Goal: Ask a question: Seek information or help from site administrators or community

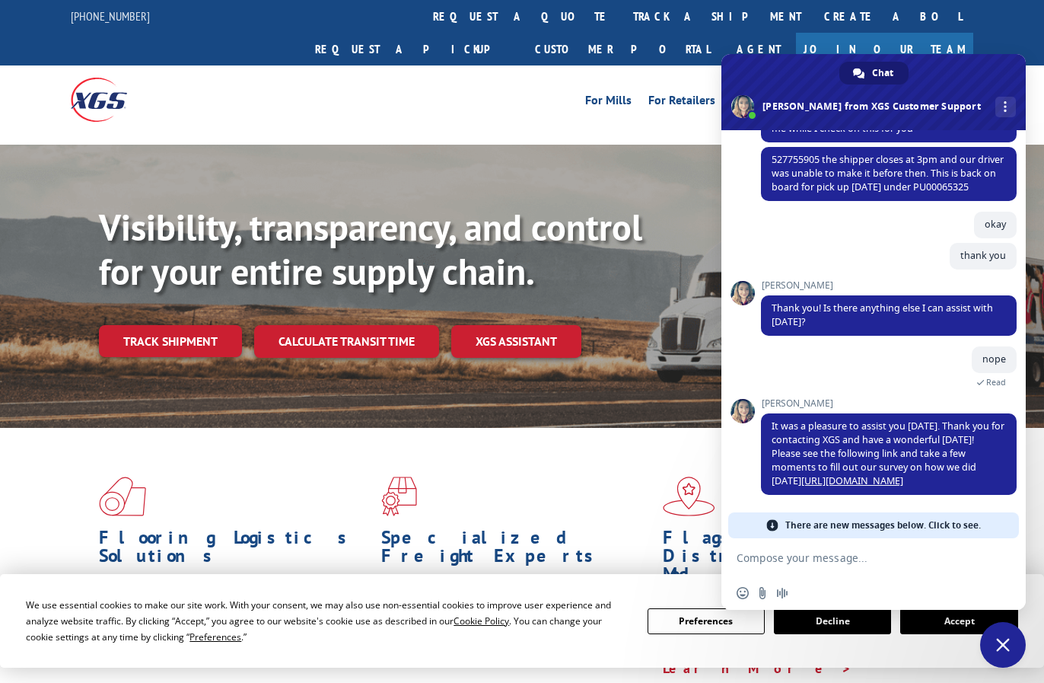
scroll to position [202, 0]
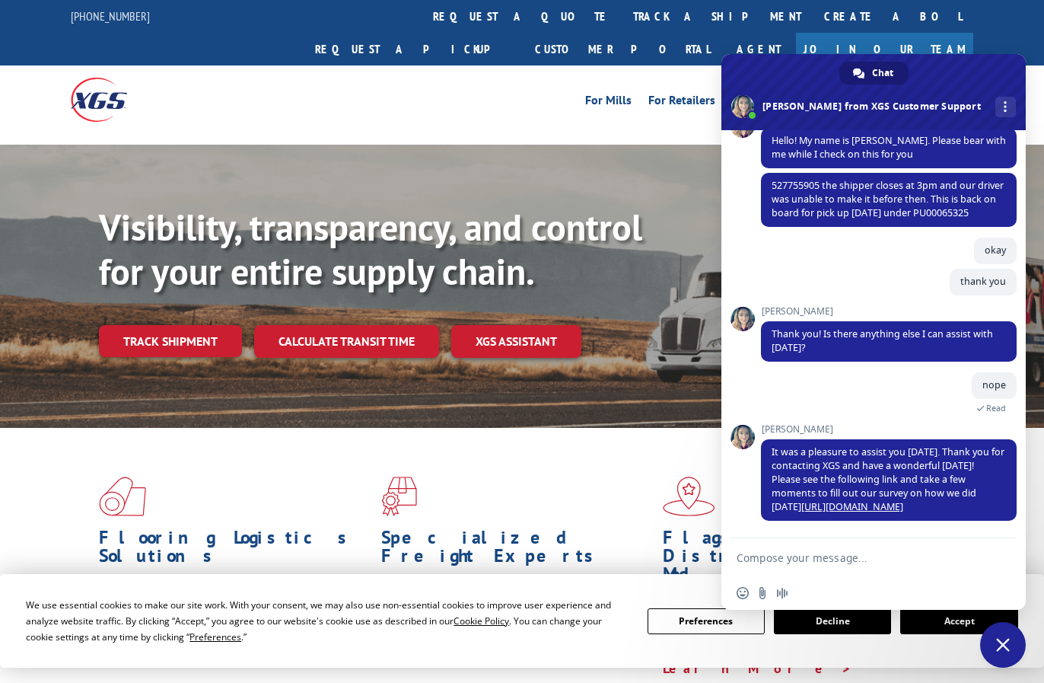
click at [826, 555] on textarea "Compose your message..." at bounding box center [857, 558] width 240 height 14
type textarea "hi"
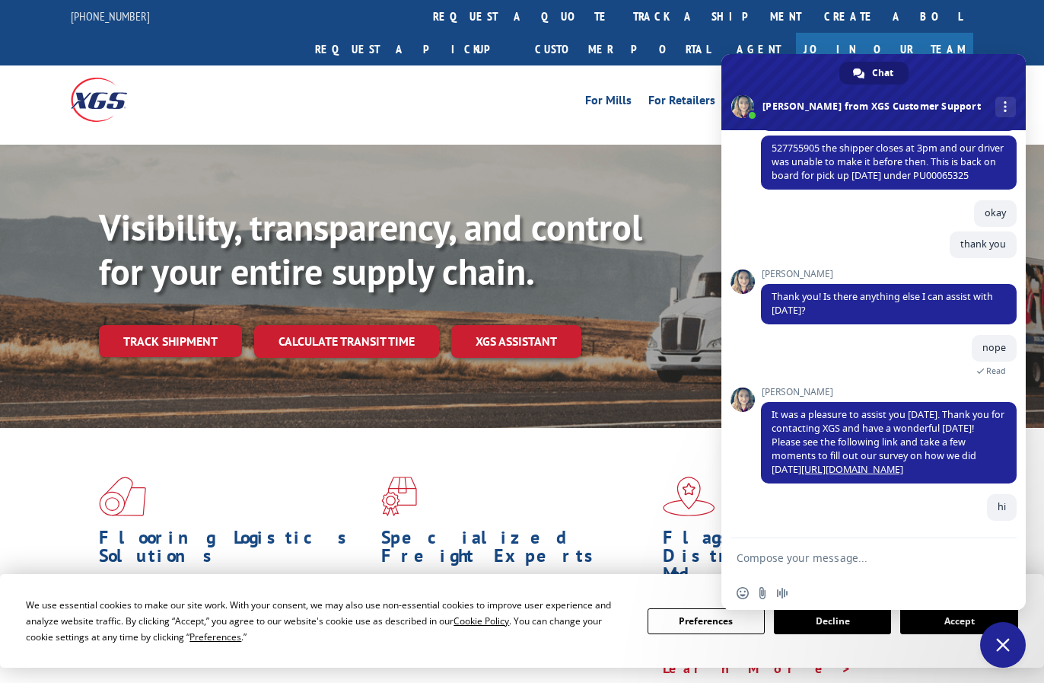
scroll to position [239, 0]
paste textarea "527445125"
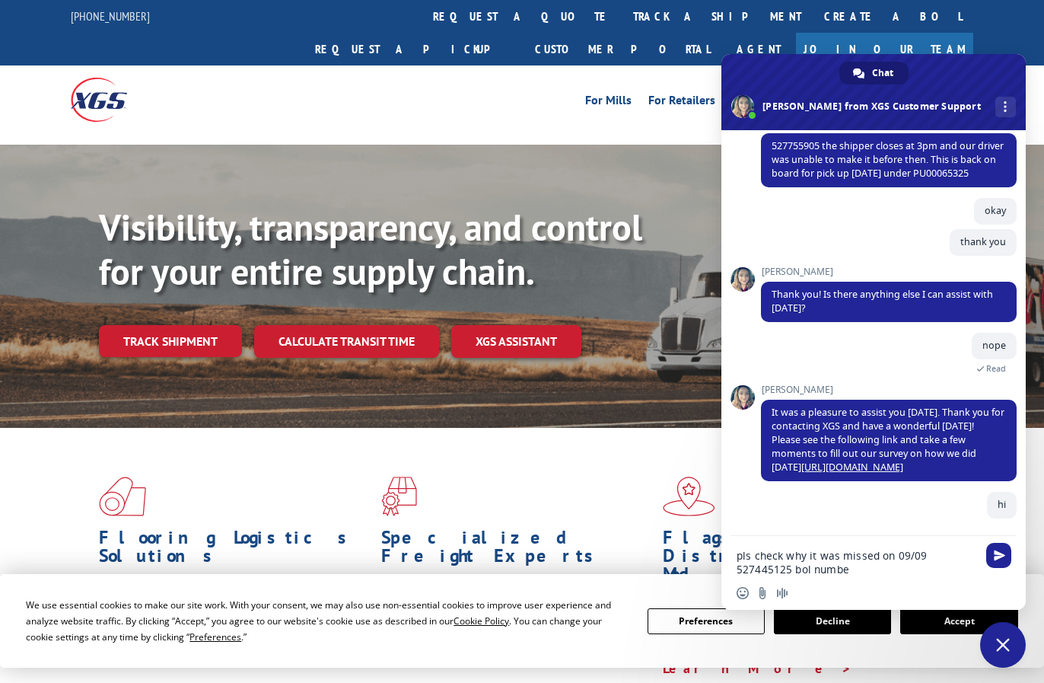
type textarea "pls check why it was missed on 09/09 527445125 bol number"
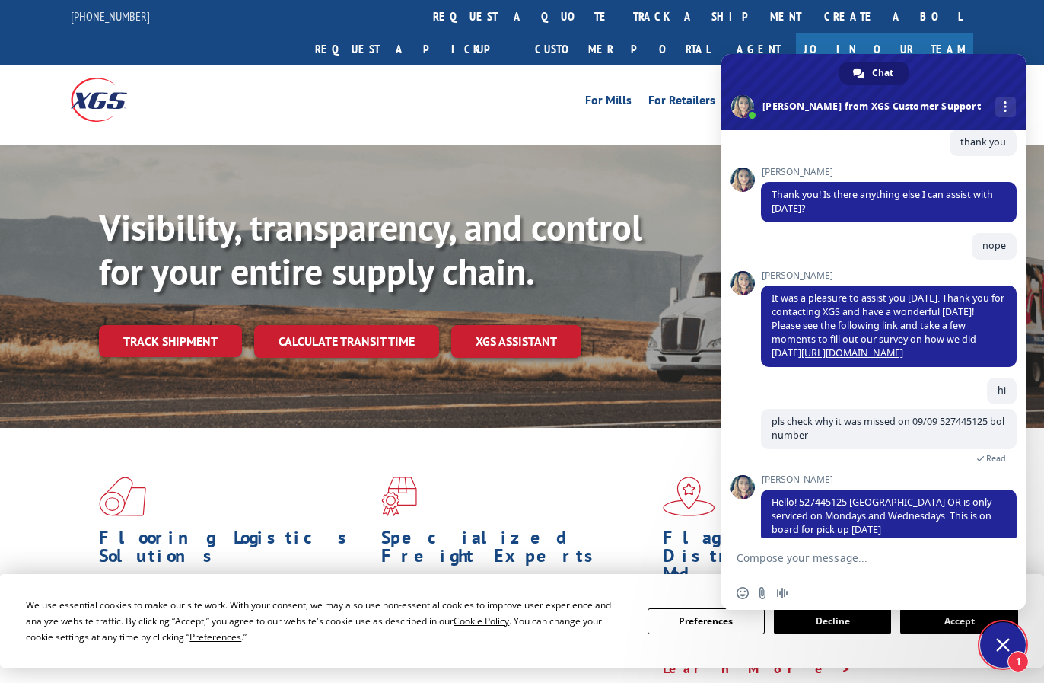
scroll to position [364, 0]
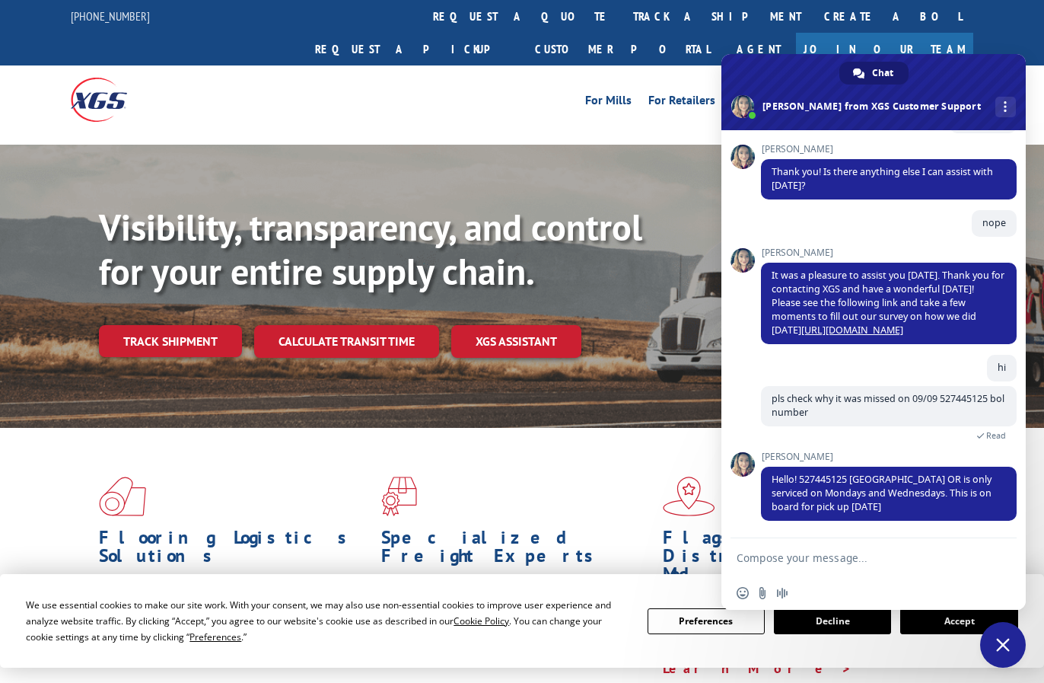
click at [925, 555] on textarea "Compose your message..." at bounding box center [857, 558] width 240 height 14
type textarea "pickup number for [DATE]"
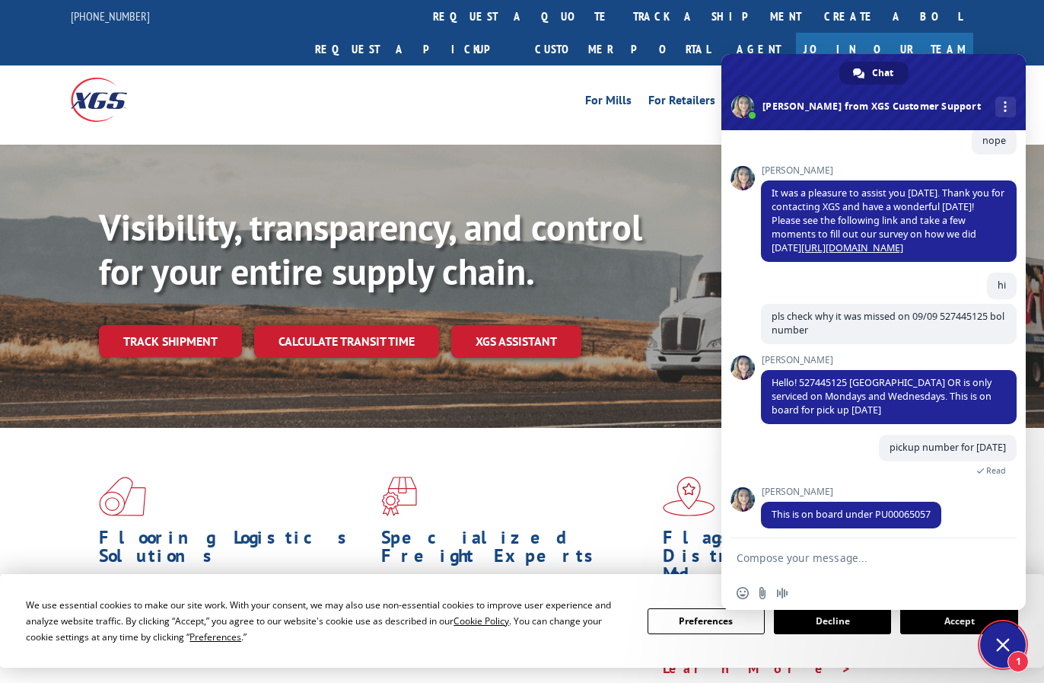
scroll to position [453, 0]
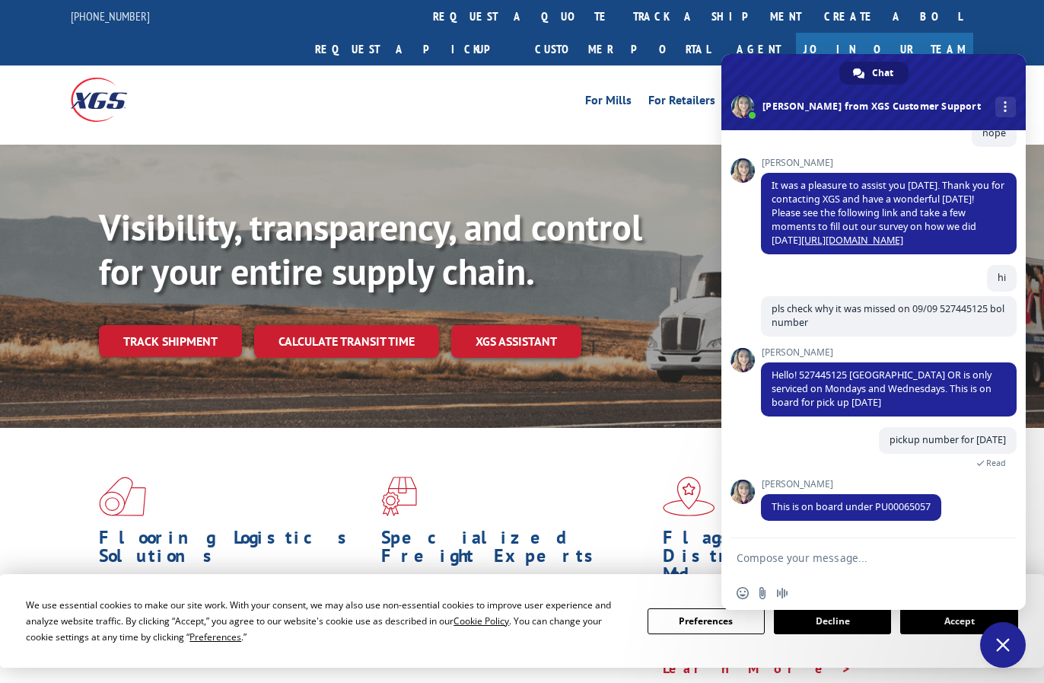
click at [763, 560] on textarea "Compose your message..." at bounding box center [857, 558] width 240 height 14
type textarea "thnks [PERSON_NAME]"
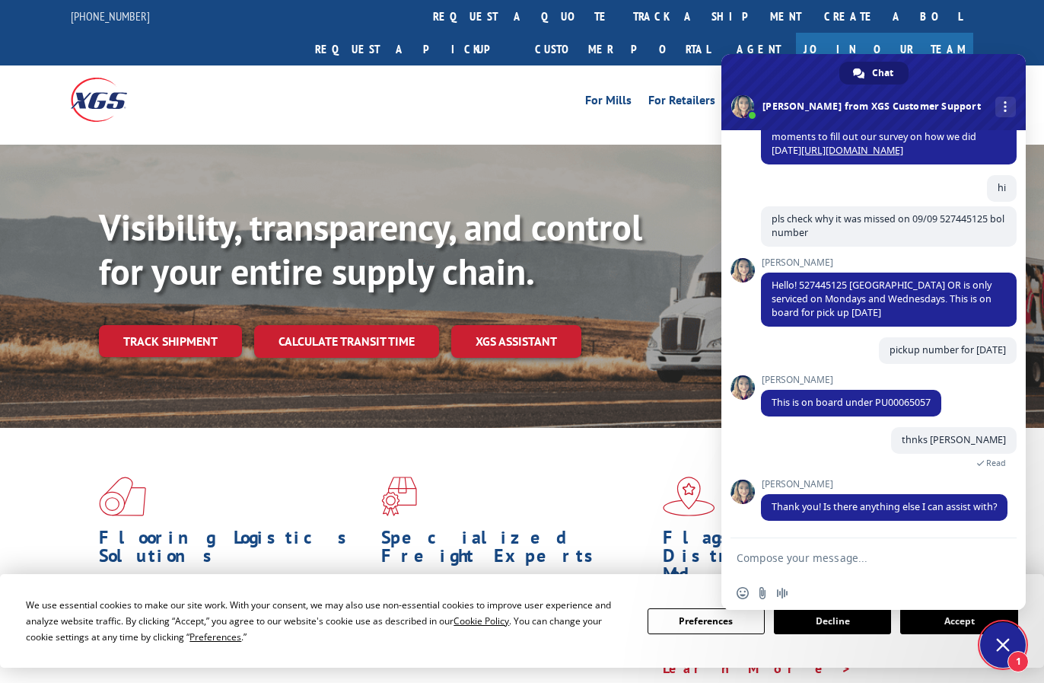
scroll to position [557, 0]
click at [854, 557] on textarea "Compose your message..." at bounding box center [857, 558] width 240 height 14
type textarea "nope"
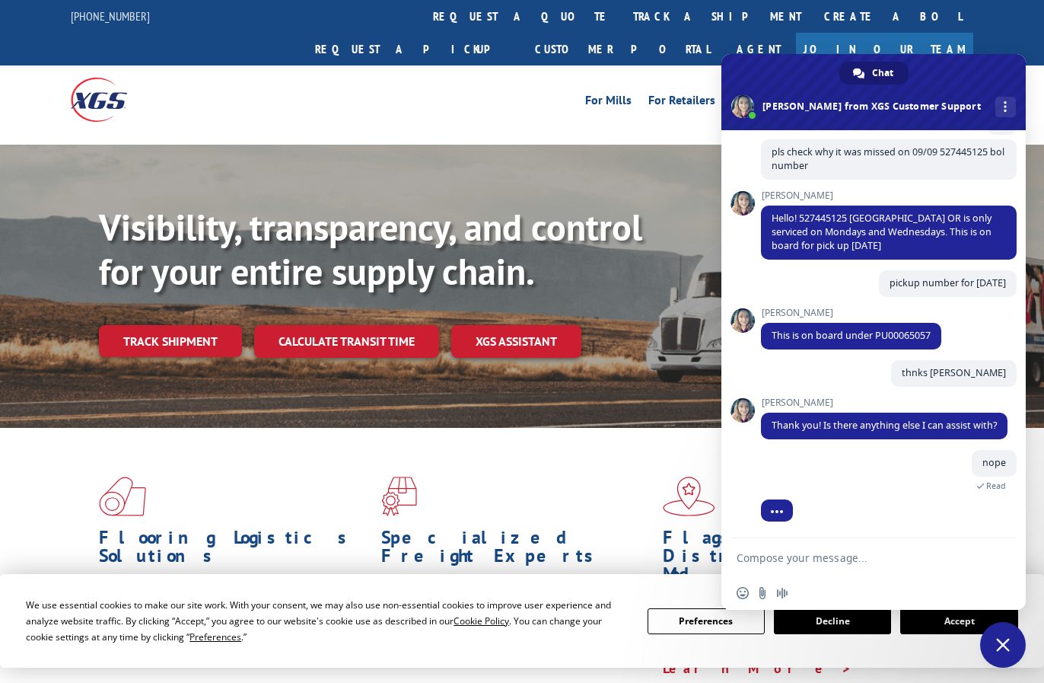
scroll to position [612, 0]
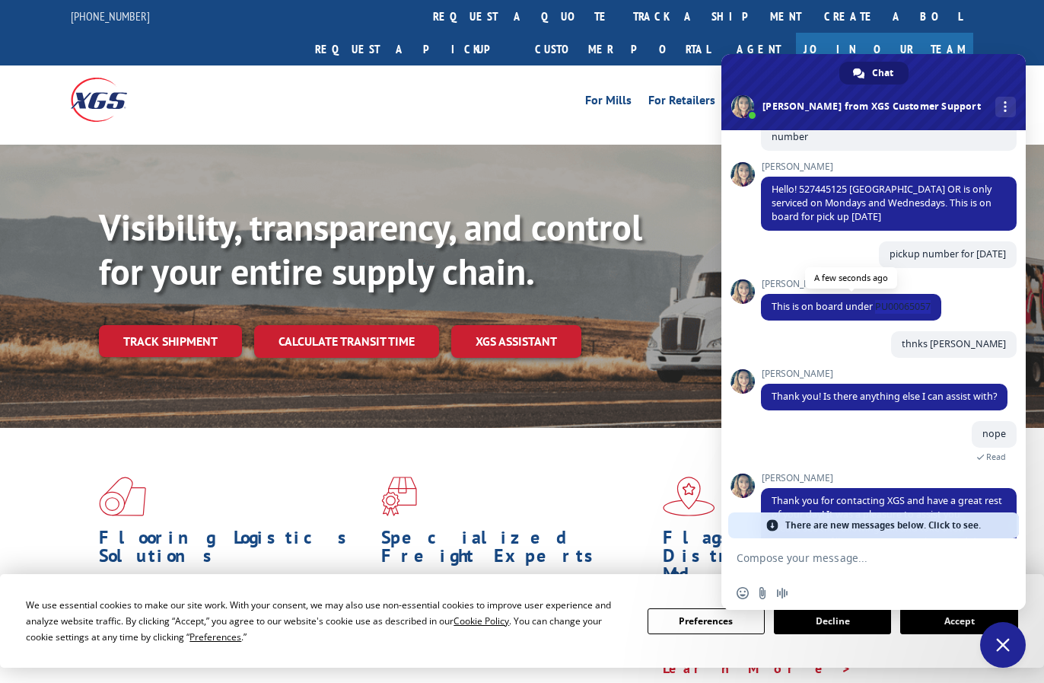
drag, startPoint x: 874, startPoint y: 331, endPoint x: 932, endPoint y: 329, distance: 57.8
click at [932, 320] on span "This is on board under PU00065057" at bounding box center [851, 307] width 180 height 27
copy span "PU00065057"
drag, startPoint x: 852, startPoint y: 211, endPoint x: 906, endPoint y: 234, distance: 58.6
click at [906, 223] on span "Hello! 527445125 [GEOGRAPHIC_DATA] OR is only serviced on Mondays and Wednesday…" at bounding box center [882, 203] width 220 height 40
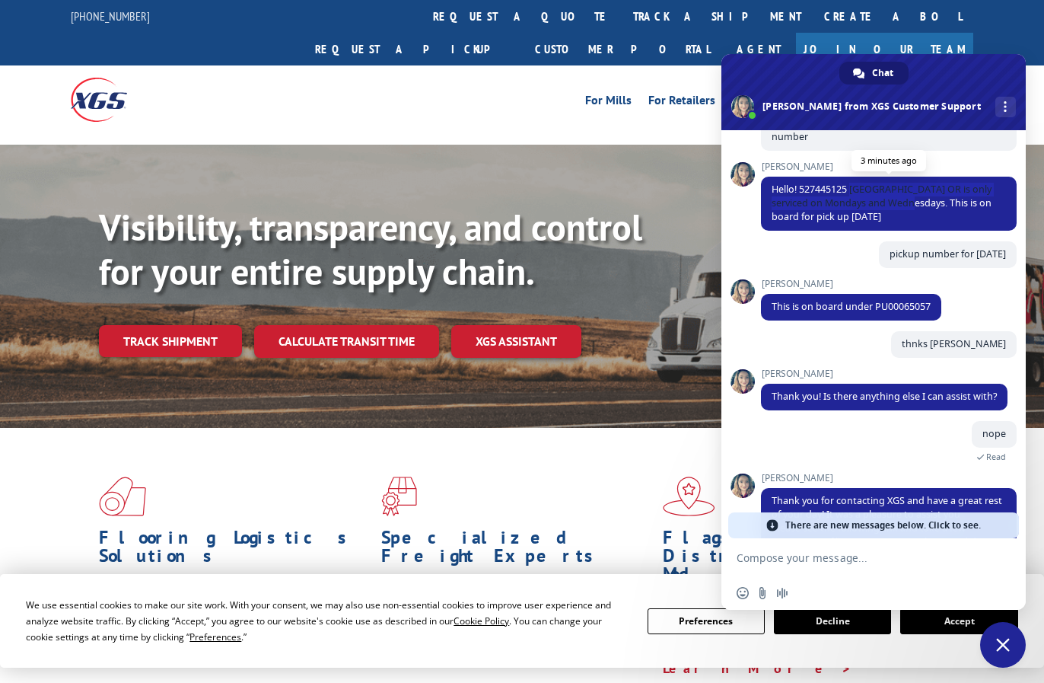
copy span "Springfield OR is only serviced on Mondays and Wednesdays"
click at [905, 313] on span "This is on board under PU00065057" at bounding box center [851, 306] width 159 height 13
copy span "PU00065057"
